Goal: Transaction & Acquisition: Purchase product/service

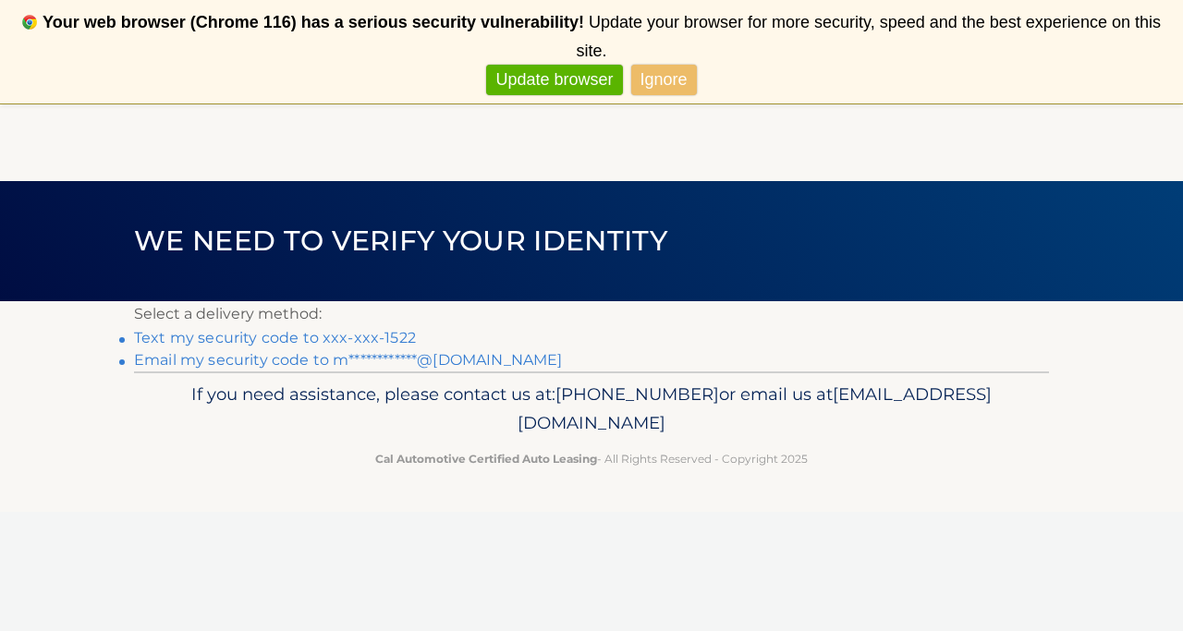
click at [318, 333] on link "Text my security code to xxx-xxx-1522" at bounding box center [275, 338] width 282 height 18
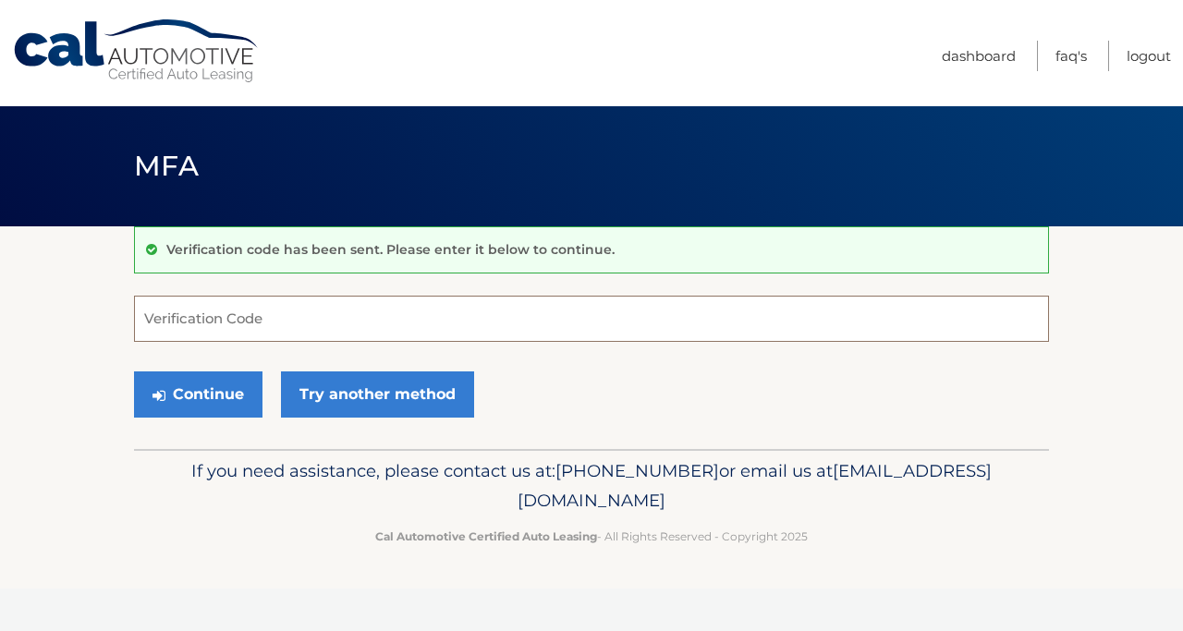
click at [321, 332] on input "Verification Code" at bounding box center [591, 319] width 915 height 46
type input "276414"
click at [134, 371] on button "Continue" at bounding box center [198, 394] width 128 height 46
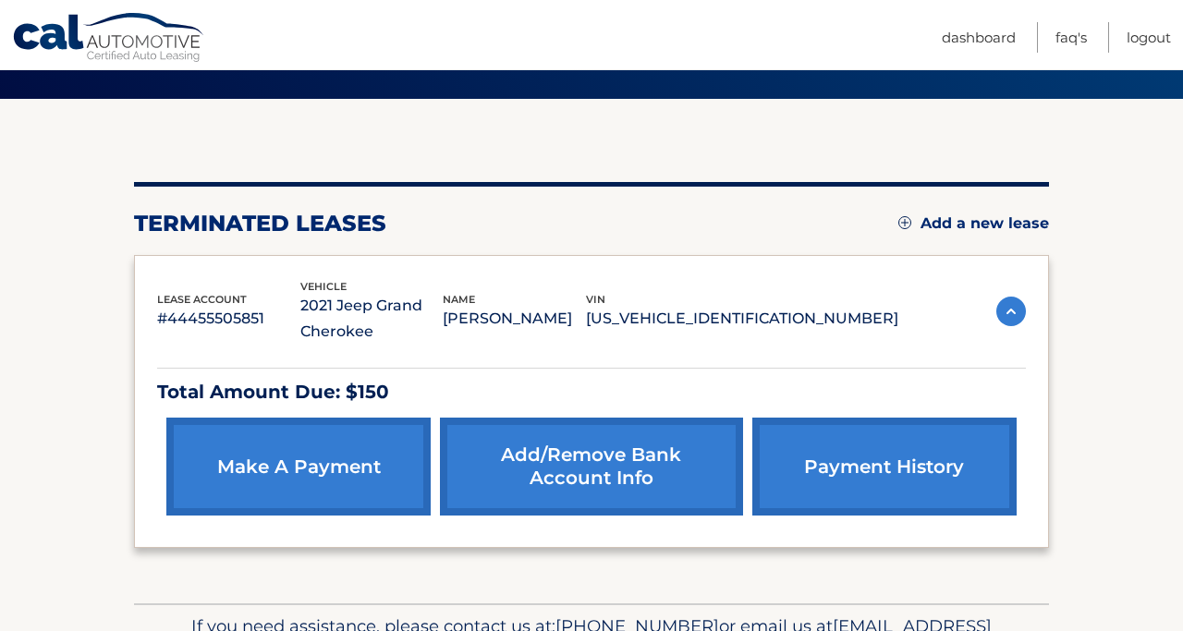
scroll to position [236, 0]
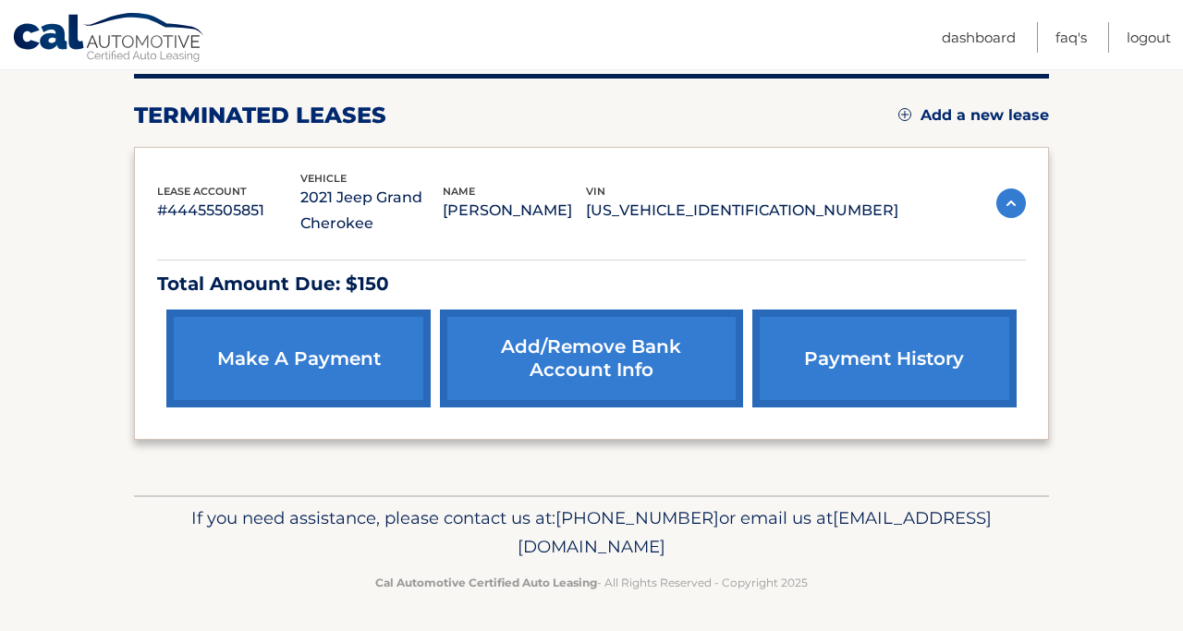
click at [313, 391] on link "make a payment" at bounding box center [298, 358] width 264 height 98
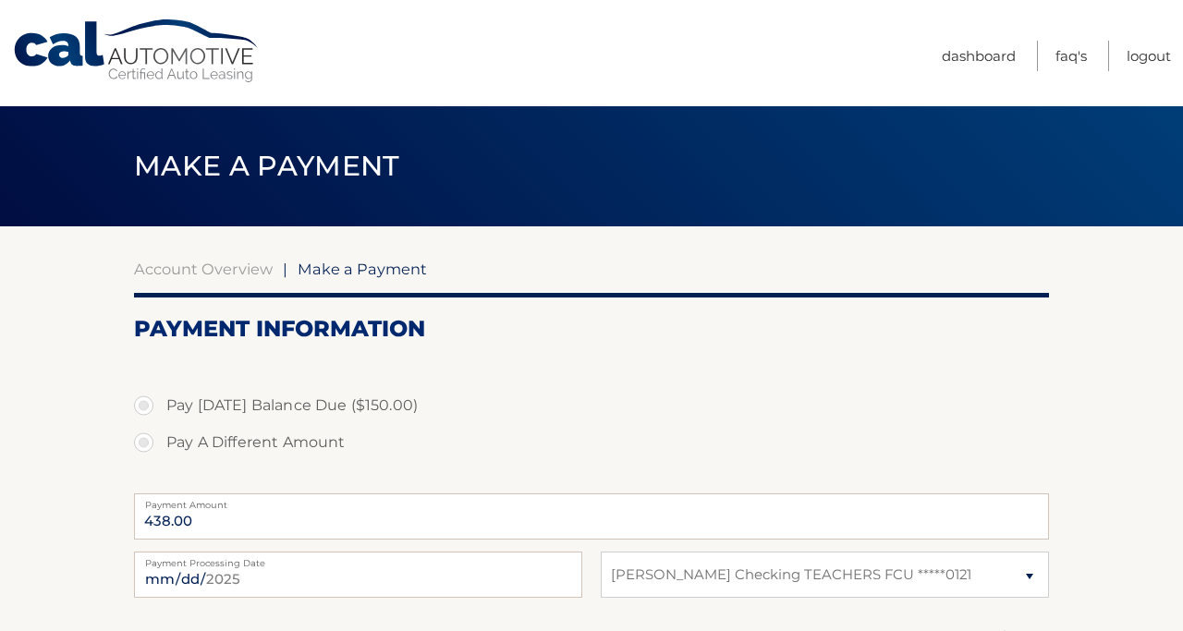
select select "ZmJkMzBmZWItODdmNi00Y2IzLWIxYTEtZDk5YTM1ZWJmZGQz"
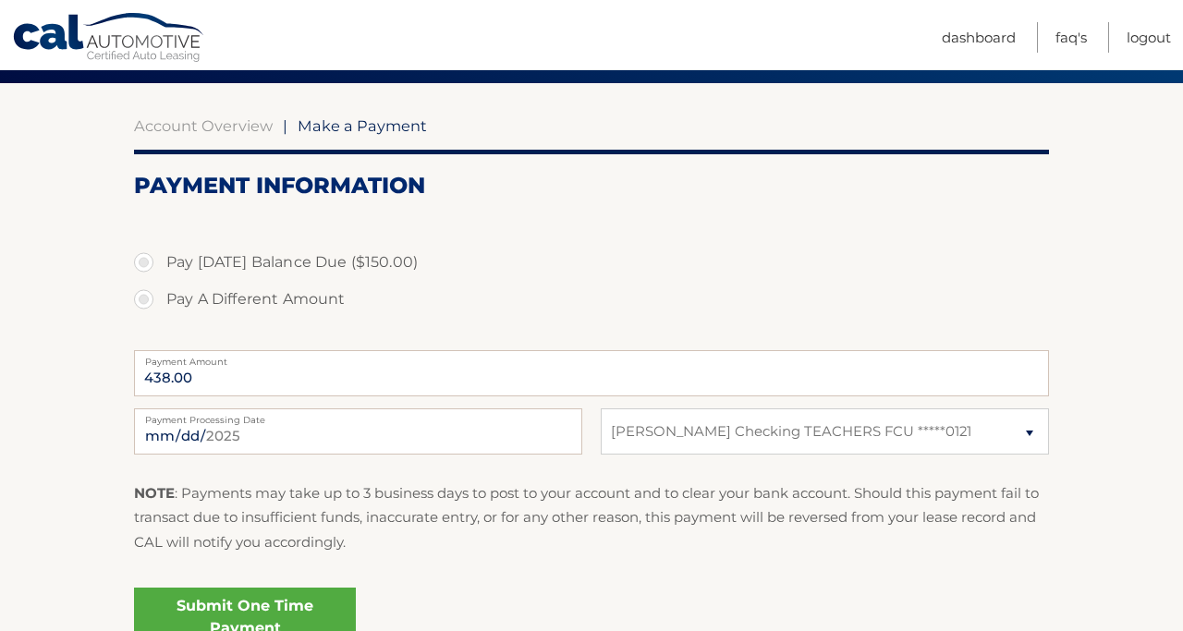
click at [136, 267] on label "Pay Today's Balance Due ($150.00)" at bounding box center [591, 262] width 915 height 37
click at [141, 267] on input "Pay Today's Balance Due ($150.00)" at bounding box center [150, 259] width 18 height 30
radio input "true"
type input "150.00"
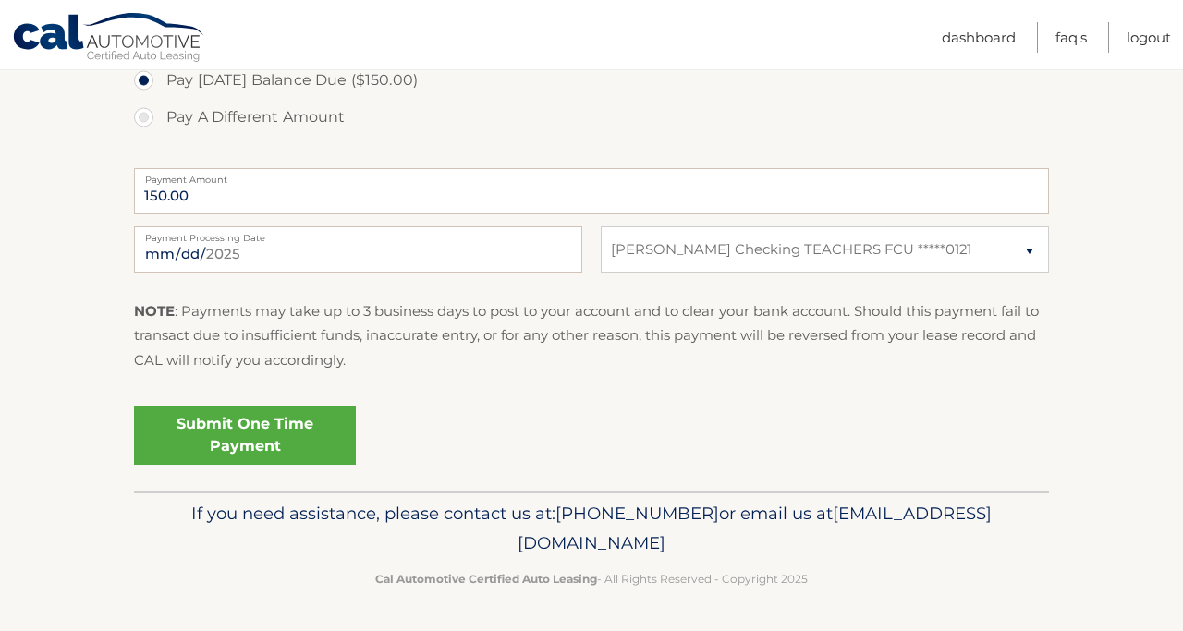
click at [188, 416] on link "Submit One Time Payment" at bounding box center [245, 435] width 222 height 59
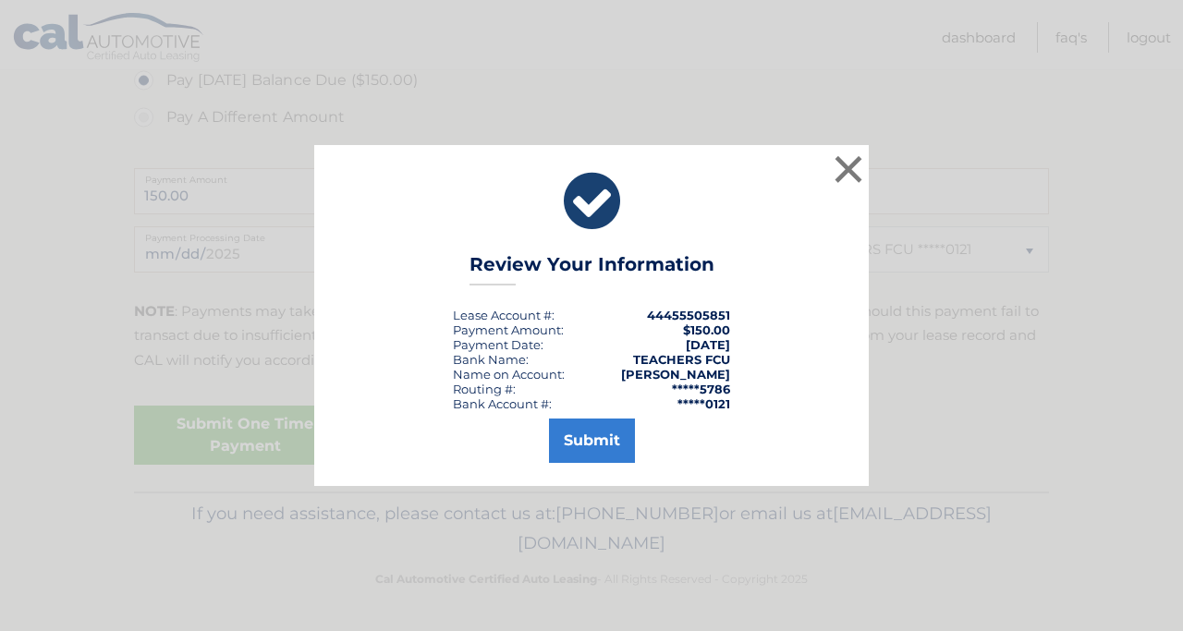
click at [621, 377] on strong "Meghan Kathleen Hacker" at bounding box center [675, 374] width 109 height 15
click at [590, 450] on button "Submit" at bounding box center [592, 441] width 86 height 44
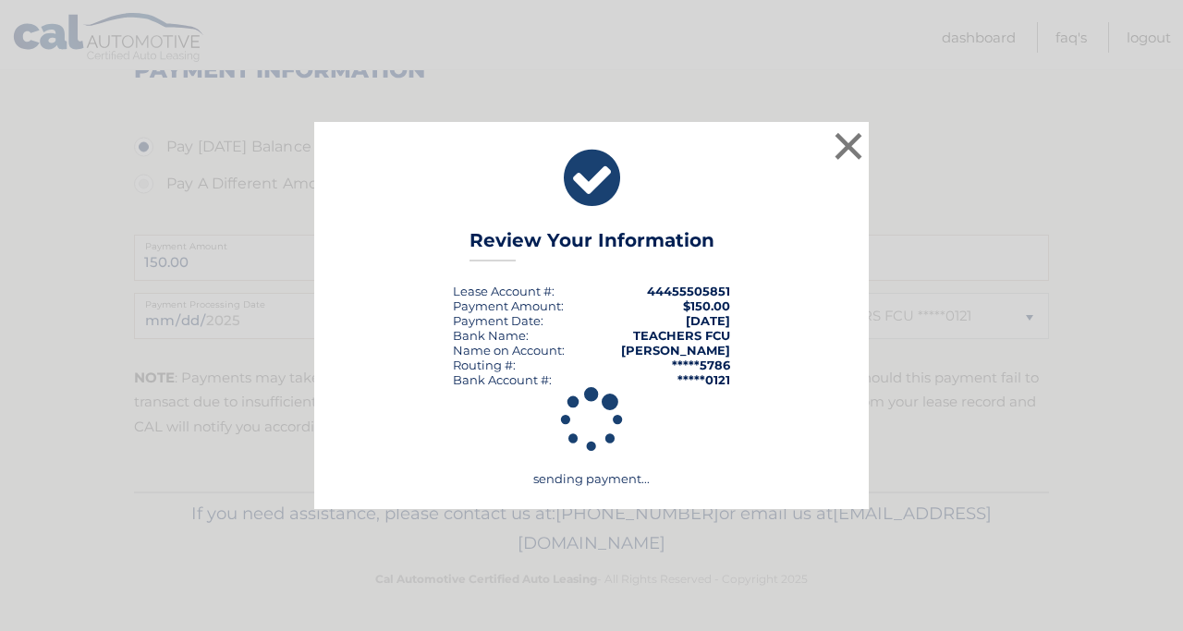
scroll to position [259, 0]
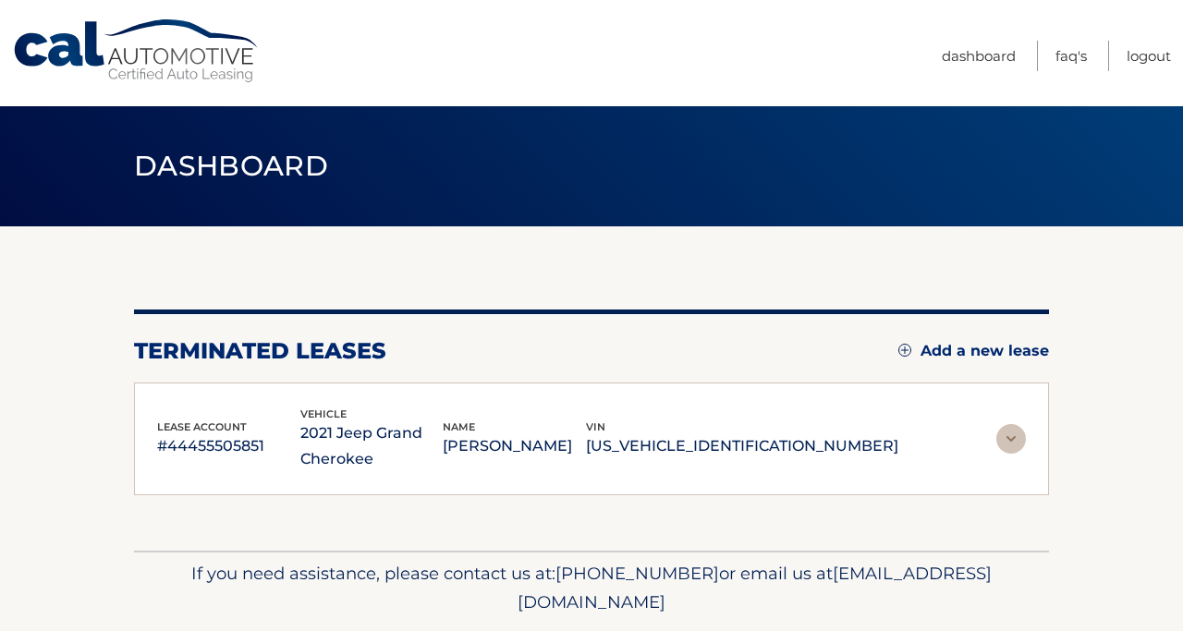
scroll to position [59, 0]
